Goal: Information Seeking & Learning: Learn about a topic

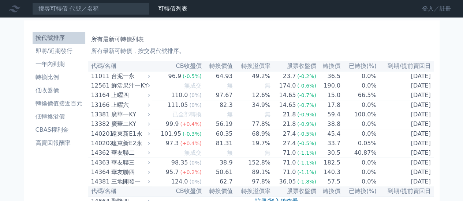
click at [432, 8] on link "登入／註冊" at bounding box center [436, 9] width 41 height 12
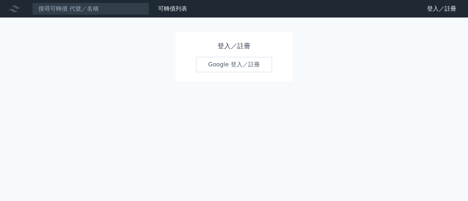
click at [240, 67] on link "Google 登入／註冊" at bounding box center [234, 64] width 76 height 15
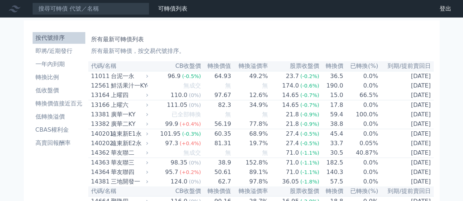
drag, startPoint x: 0, startPoint y: 0, endPoint x: 278, endPoint y: 33, distance: 279.5
click at [278, 33] on div "所有最新可轉債列表 所有最新可轉債，按交易代號排序。" at bounding box center [260, 43] width 339 height 23
click at [57, 88] on li "低收盤價" at bounding box center [59, 90] width 53 height 9
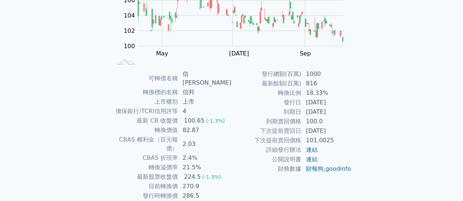
scroll to position [137, 0]
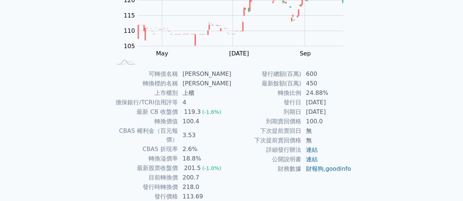
scroll to position [137, 0]
